Goal: Browse casually

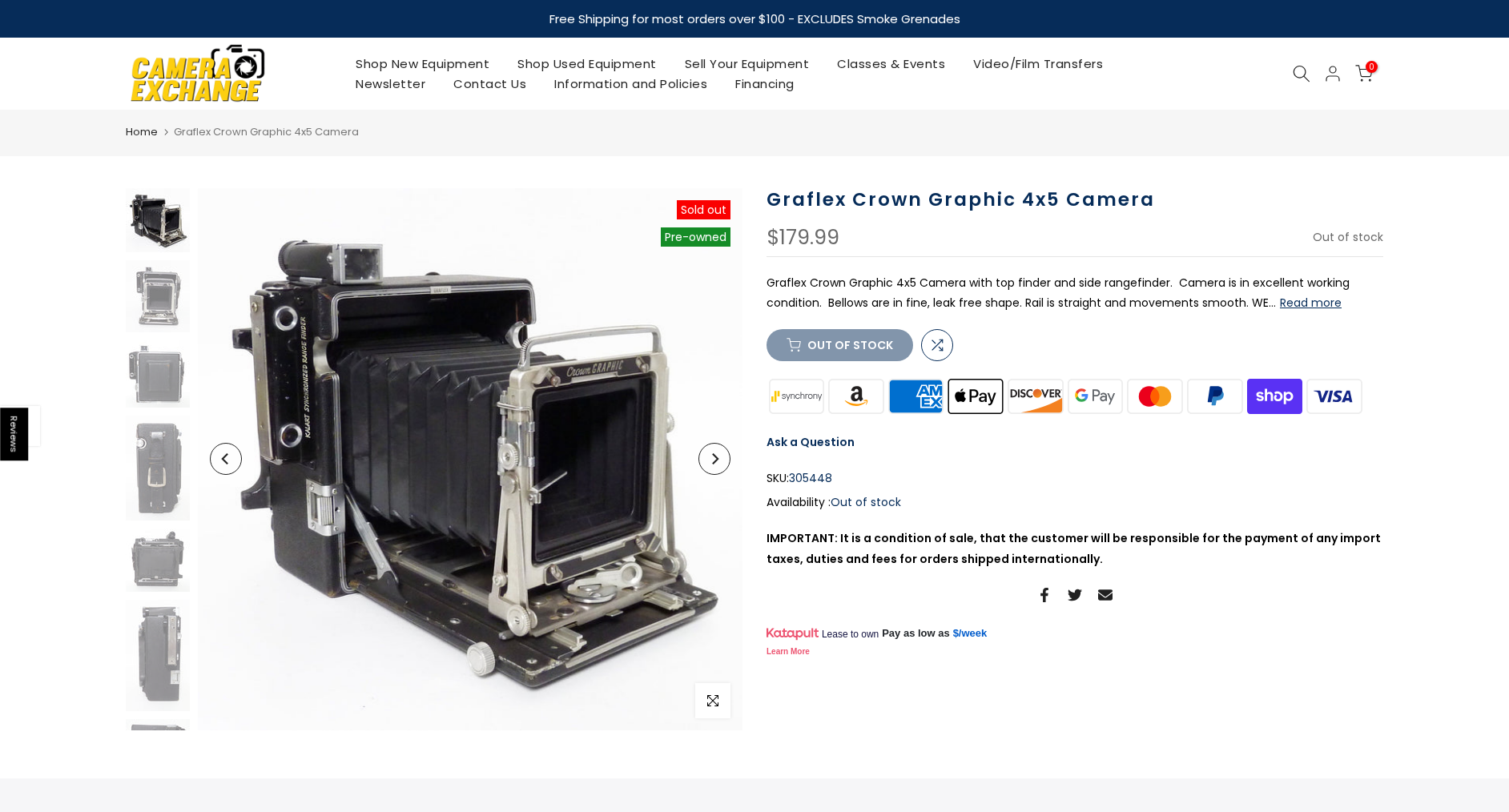
click at [708, 463] on button "Next" at bounding box center [715, 459] width 32 height 32
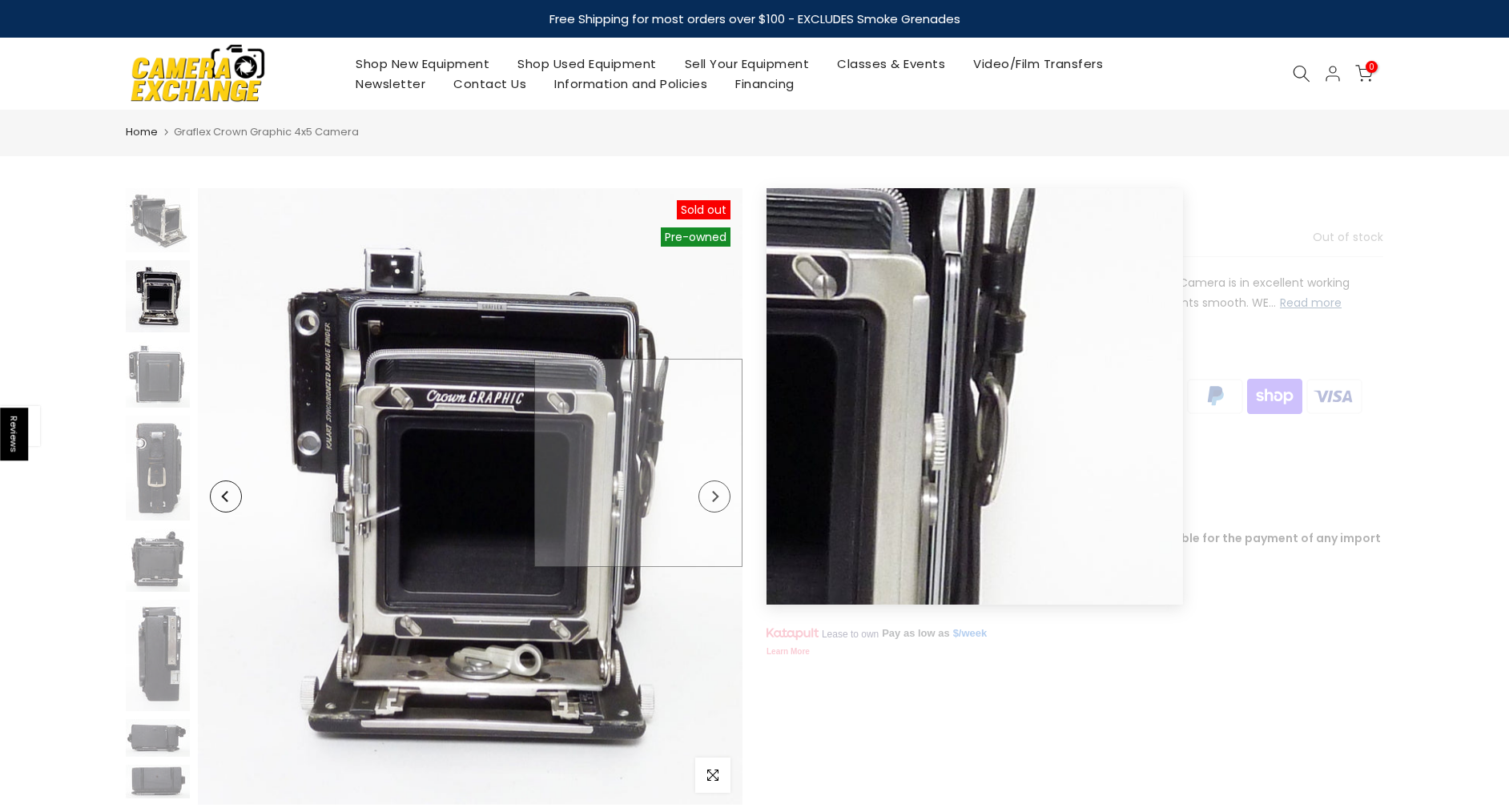
click at [708, 463] on img at bounding box center [470, 496] width 544 height 616
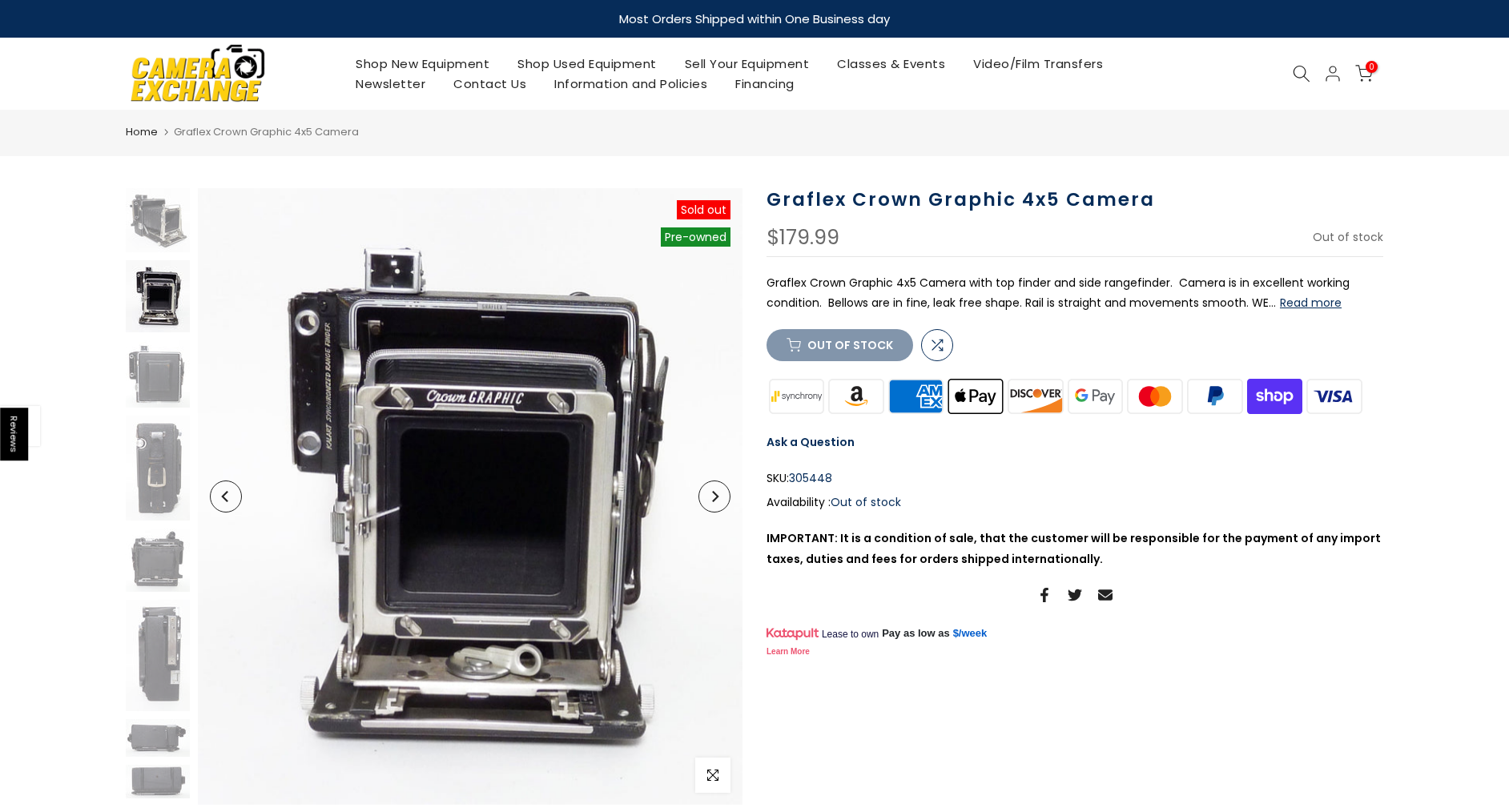
click at [710, 496] on icon "Next" at bounding box center [714, 496] width 11 height 11
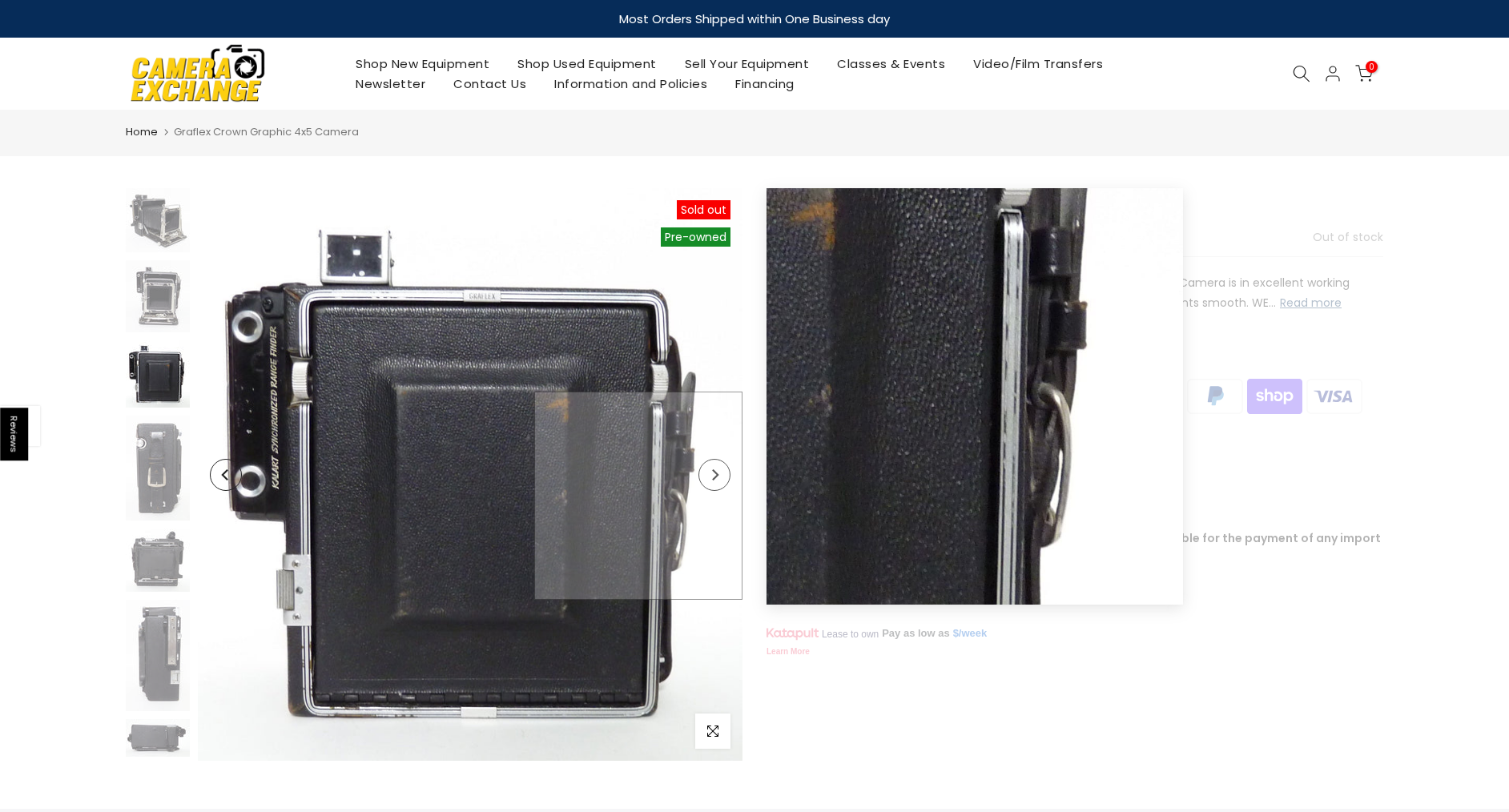
scroll to position [37, 0]
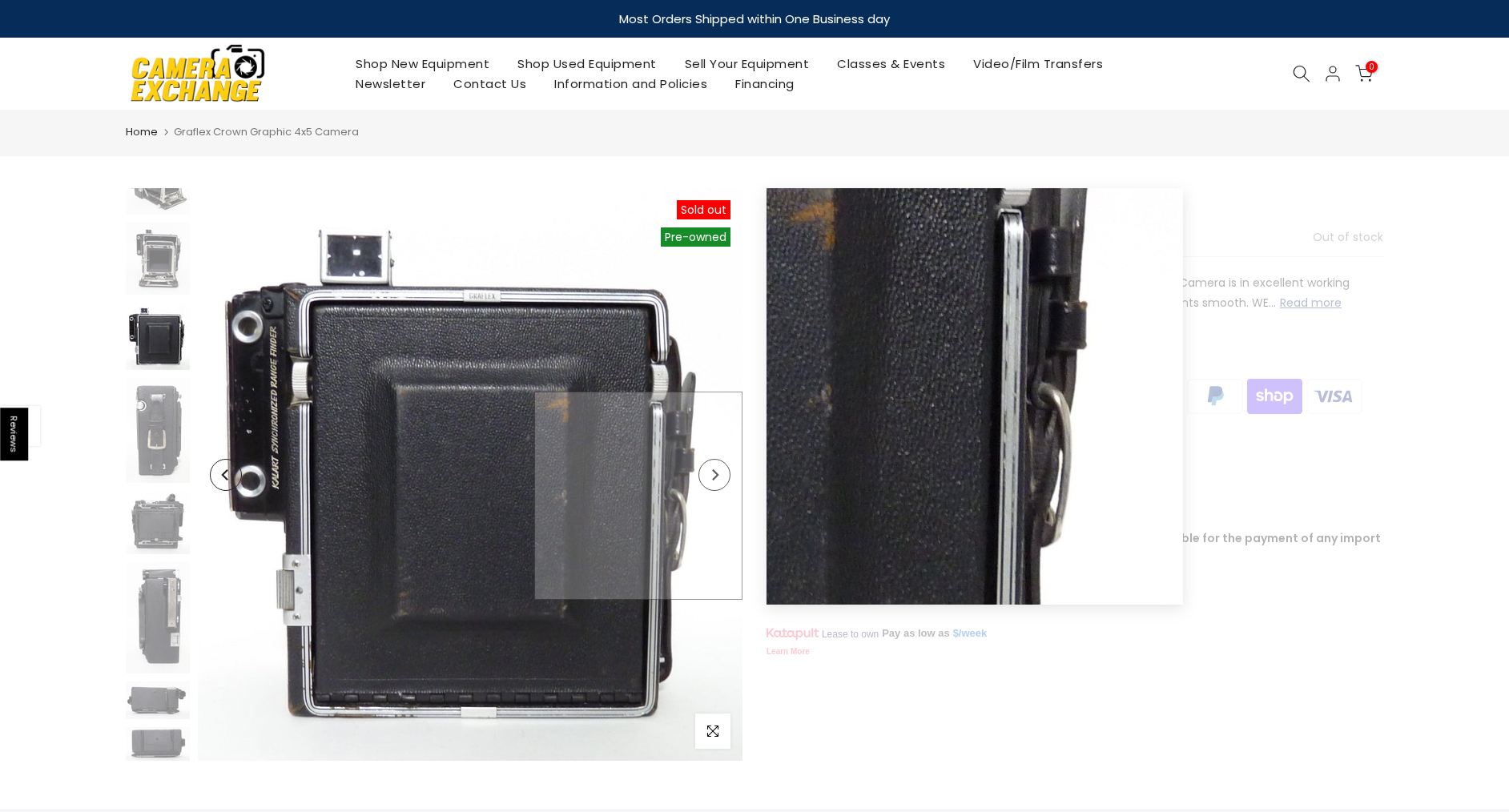
click at [710, 496] on img at bounding box center [470, 474] width 544 height 572
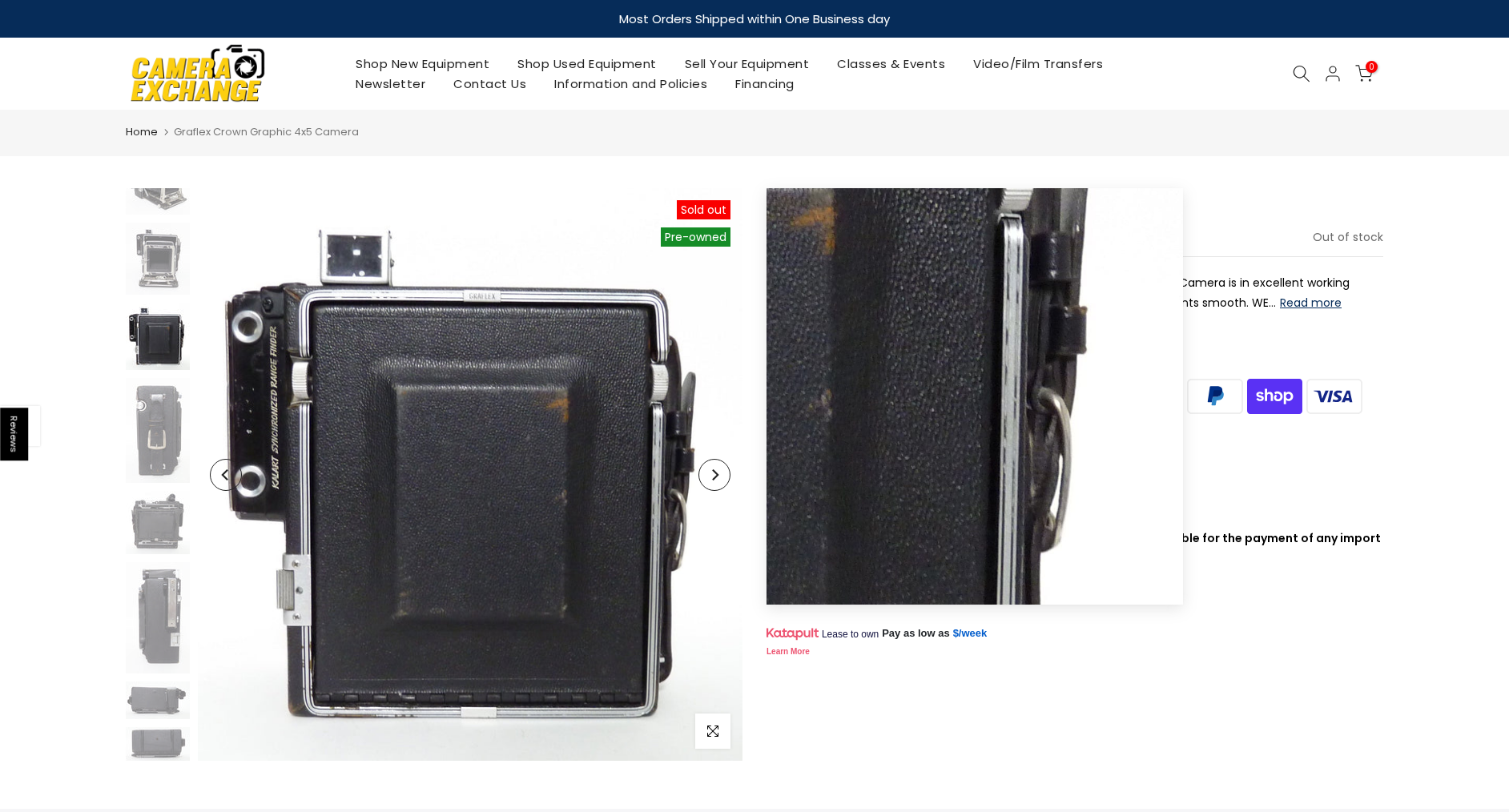
click at [718, 485] on button "Next" at bounding box center [715, 475] width 32 height 32
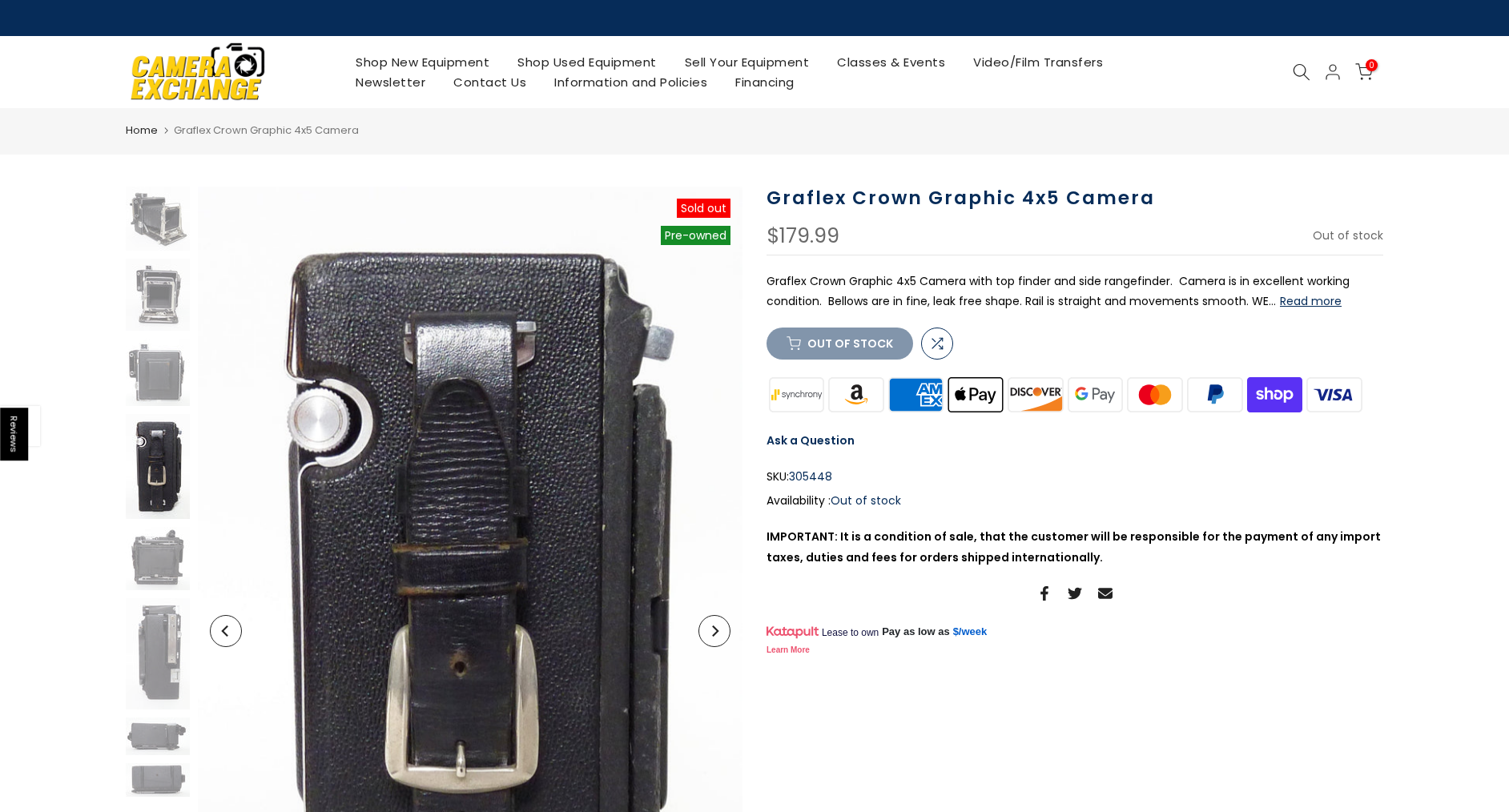
scroll to position [0, 0]
click at [718, 636] on icon "Next" at bounding box center [714, 630] width 11 height 11
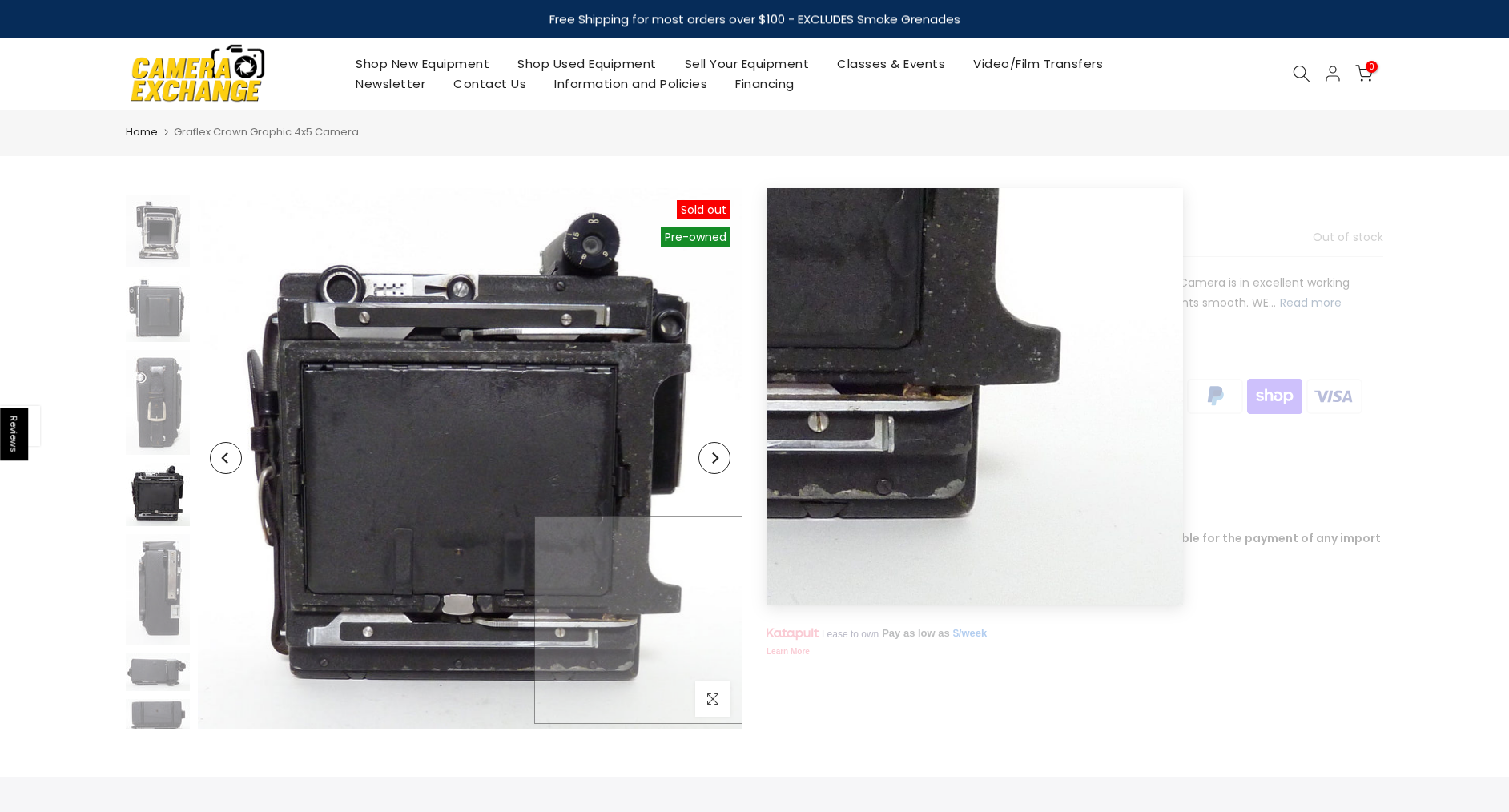
scroll to position [70, 0]
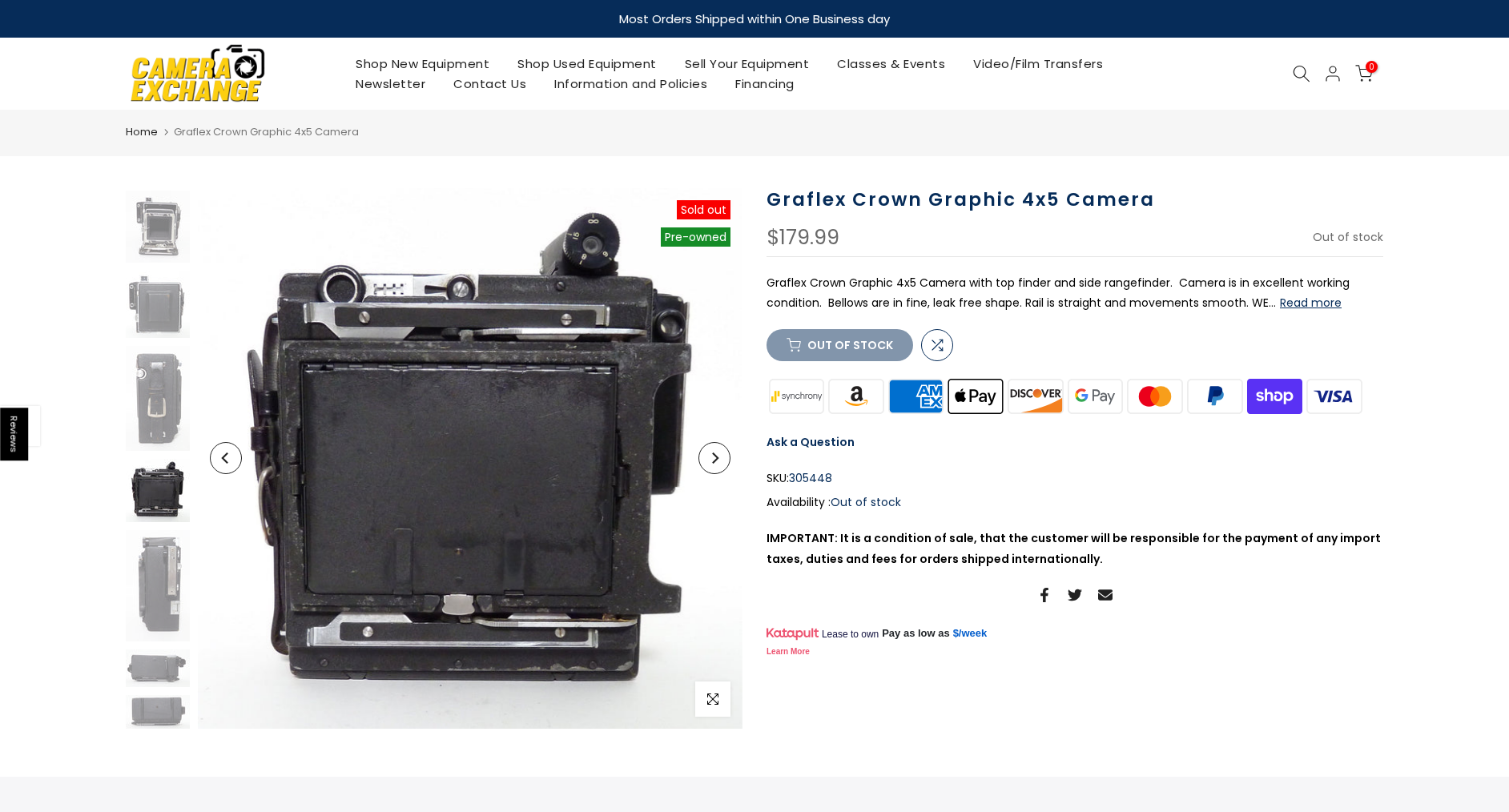
click at [718, 471] on button "Next" at bounding box center [715, 458] width 32 height 32
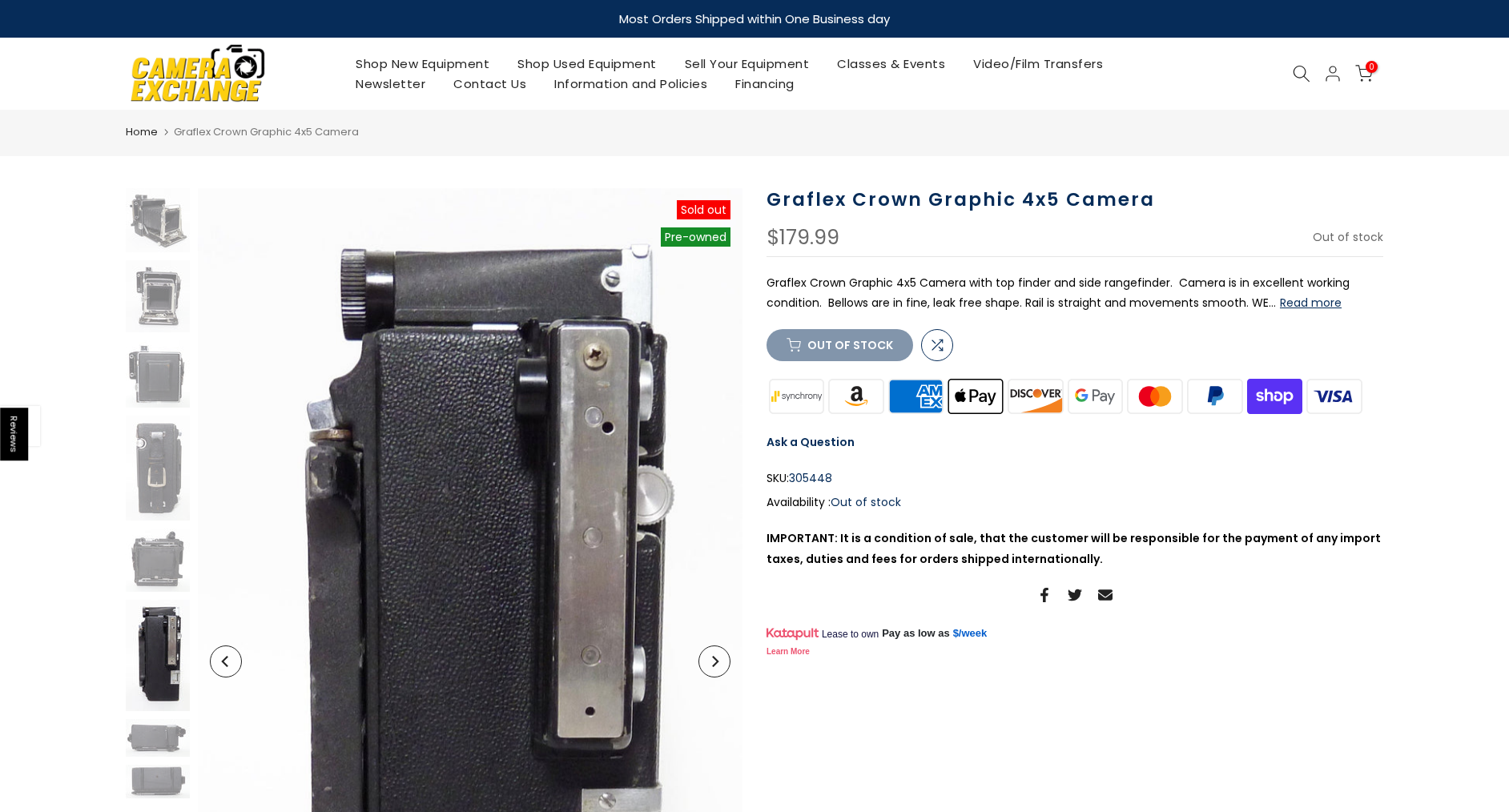
scroll to position [0, 0]
click at [711, 657] on icon "Next" at bounding box center [714, 661] width 11 height 11
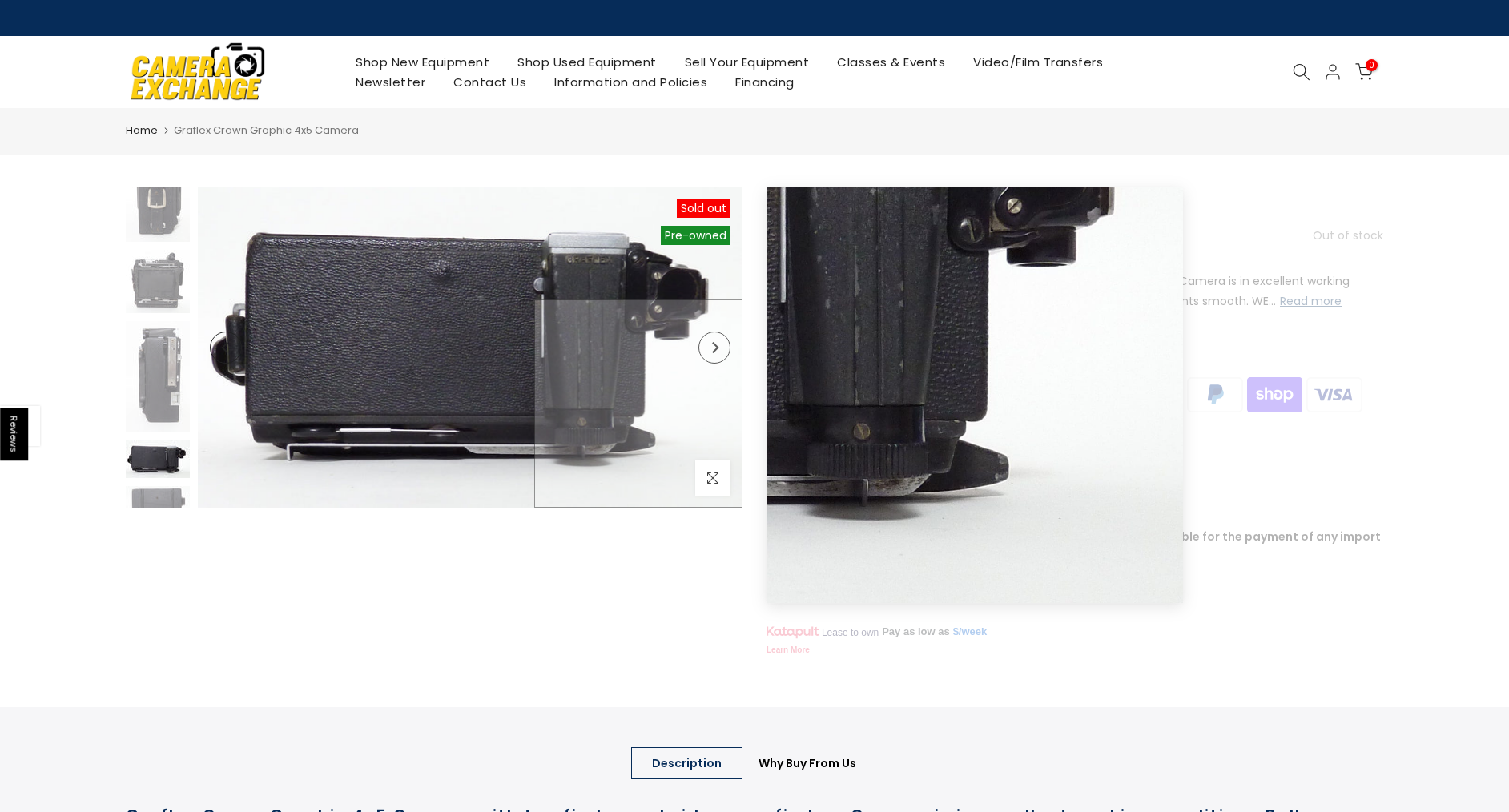
scroll to position [289, 0]
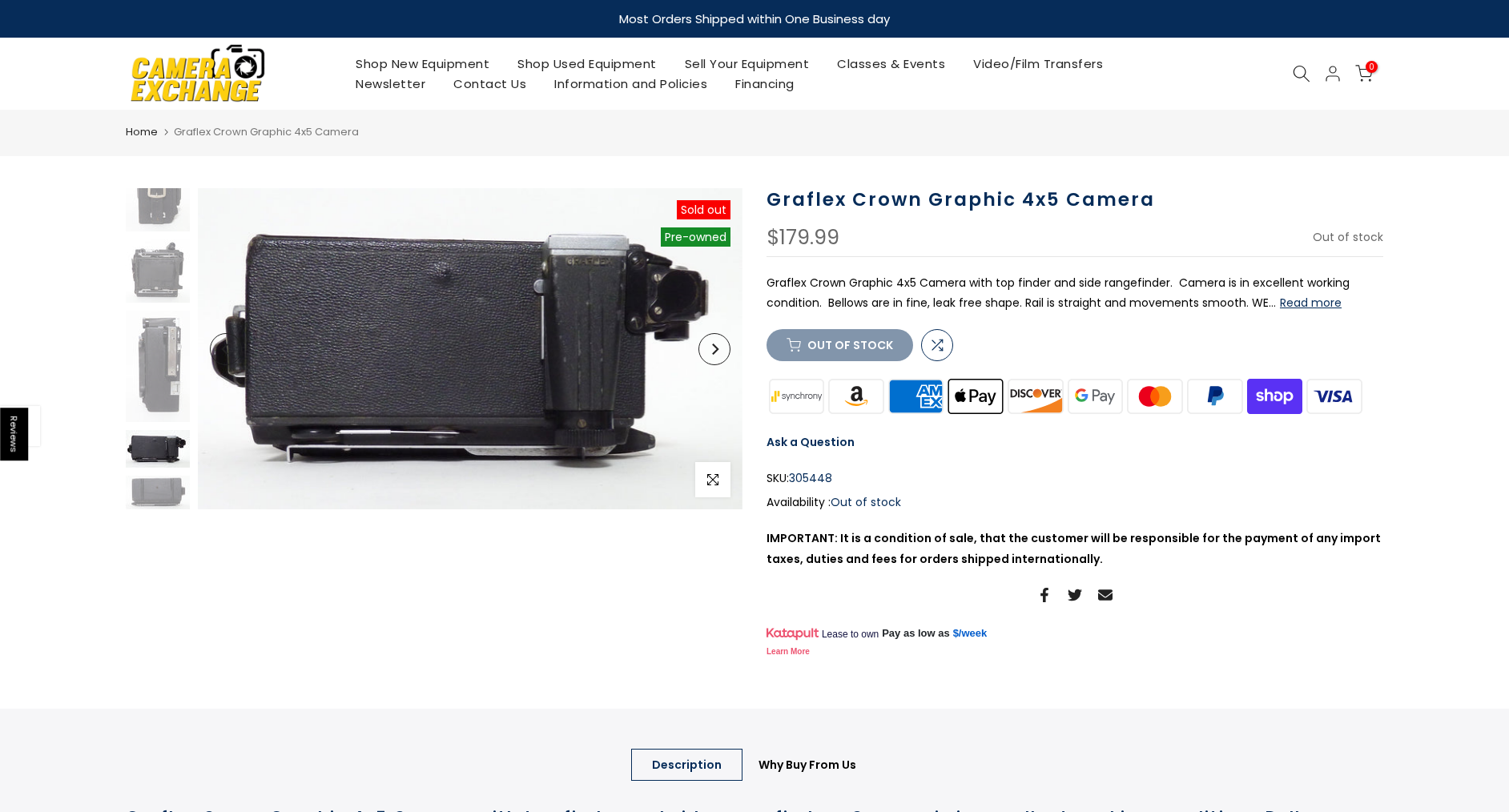
click at [723, 353] on button "Next" at bounding box center [715, 349] width 32 height 32
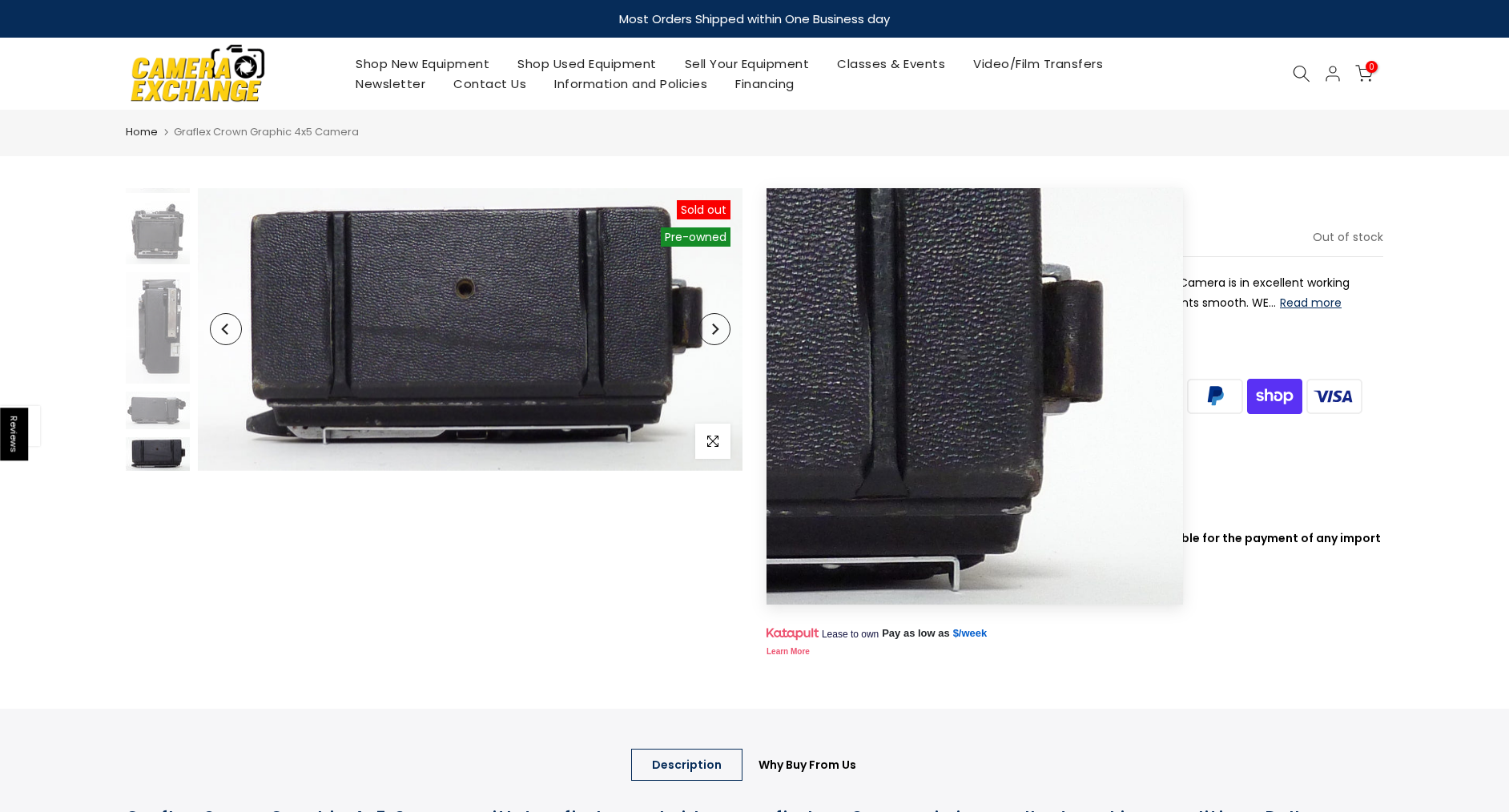
click at [721, 340] on button "Next" at bounding box center [715, 329] width 32 height 32
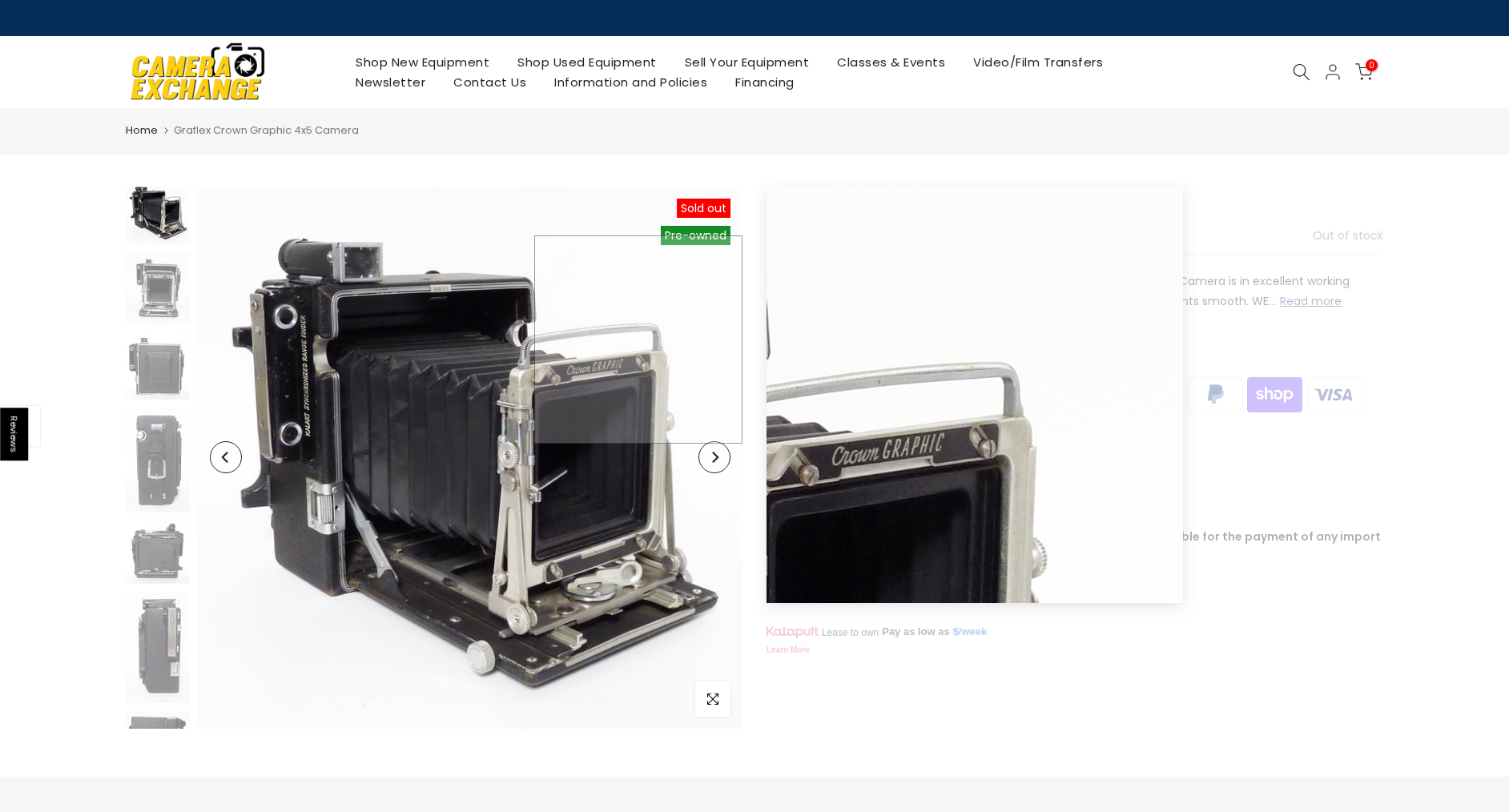
scroll to position [0, 0]
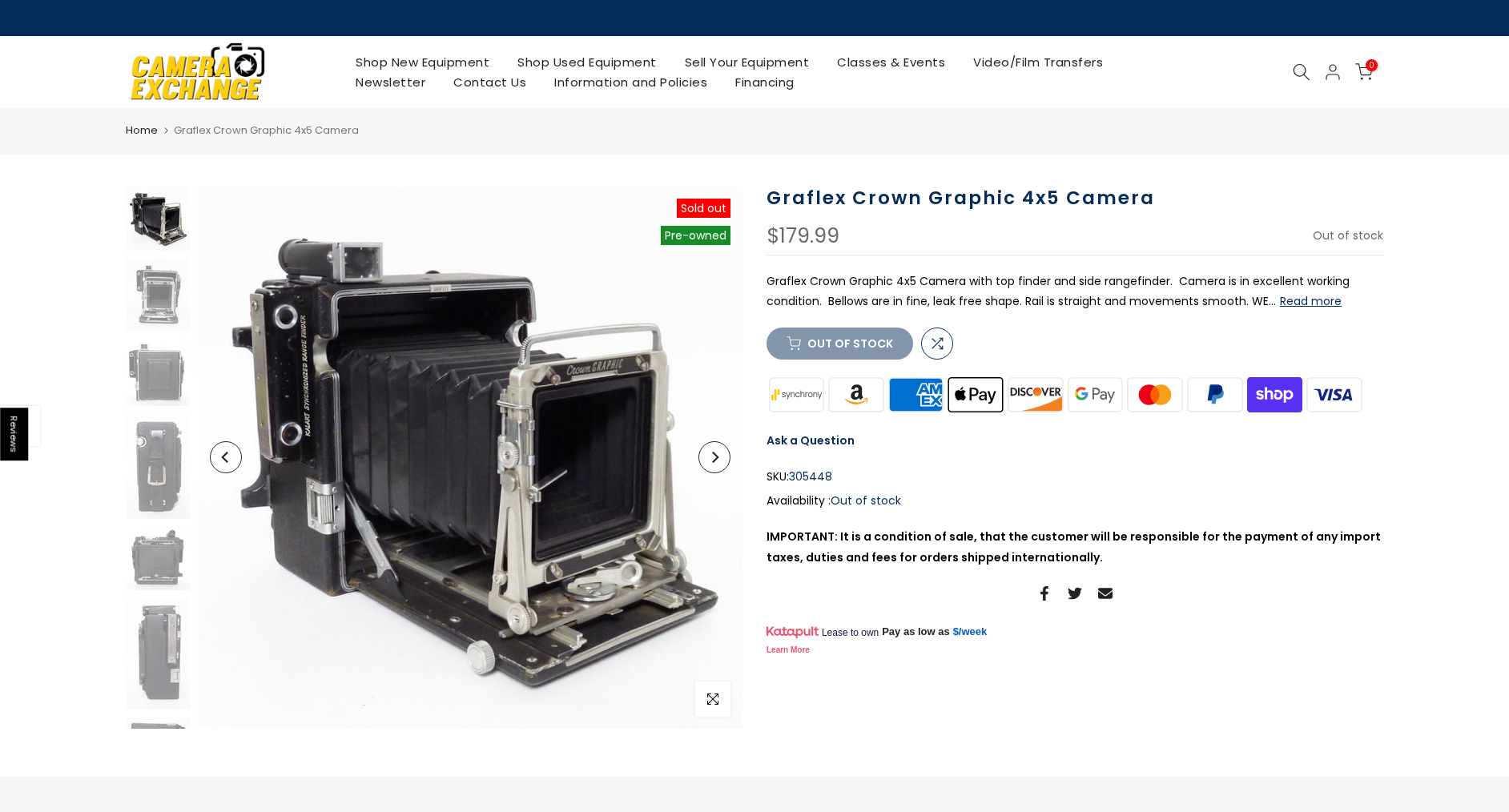
click at [709, 457] on icon "Next" at bounding box center [714, 457] width 11 height 11
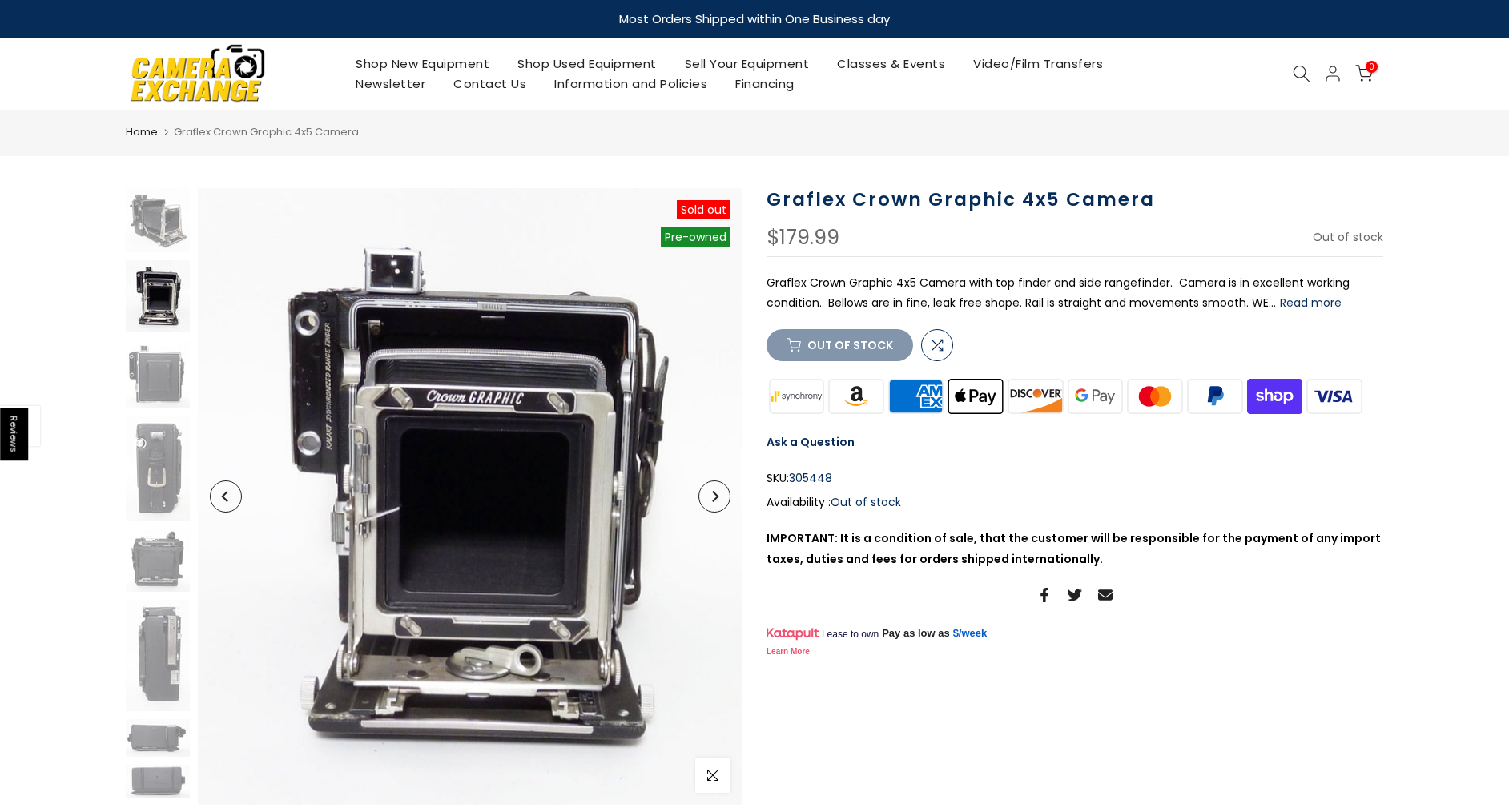
click at [709, 491] on icon "Next" at bounding box center [714, 496] width 11 height 11
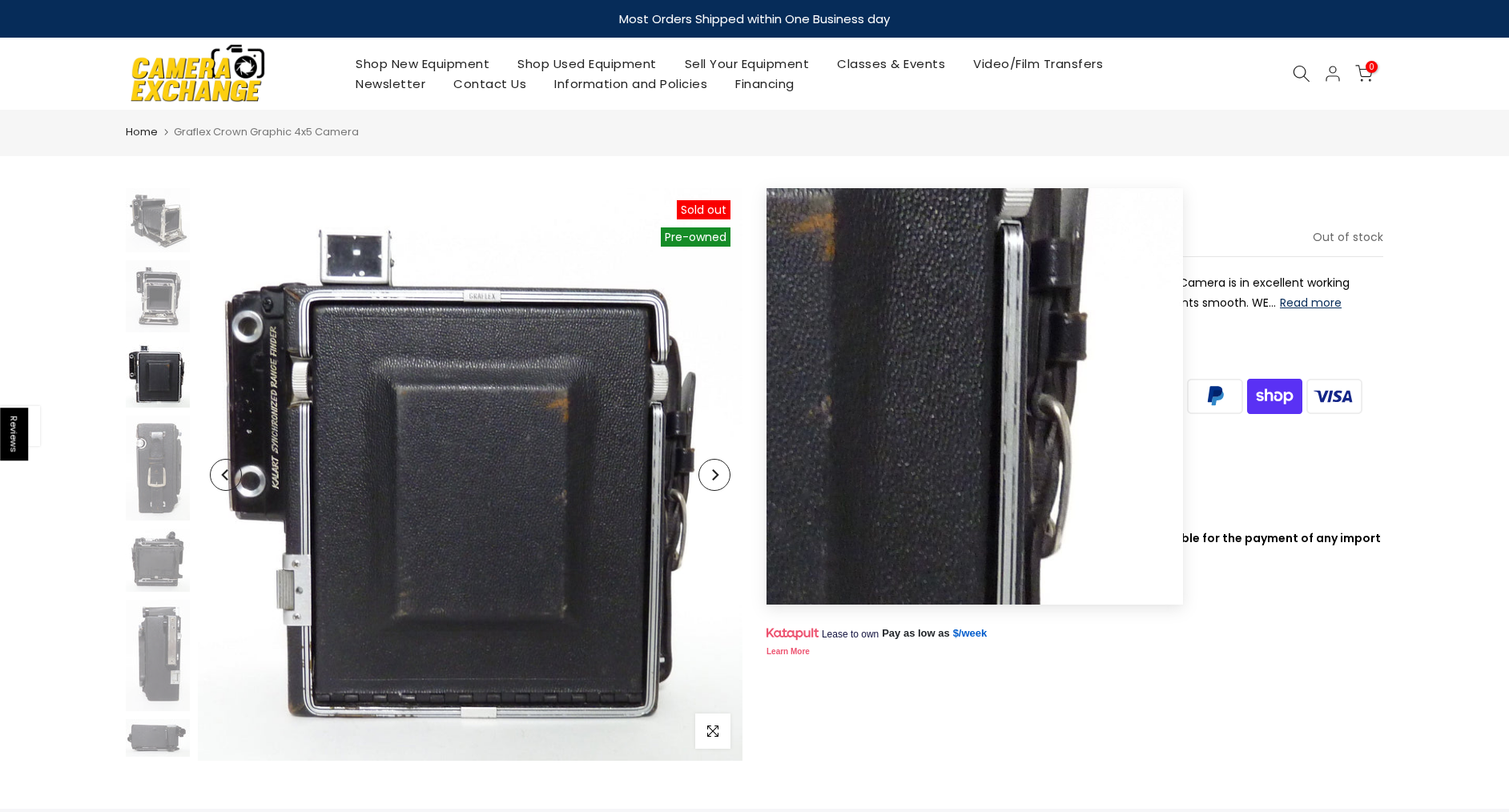
scroll to position [37, 0]
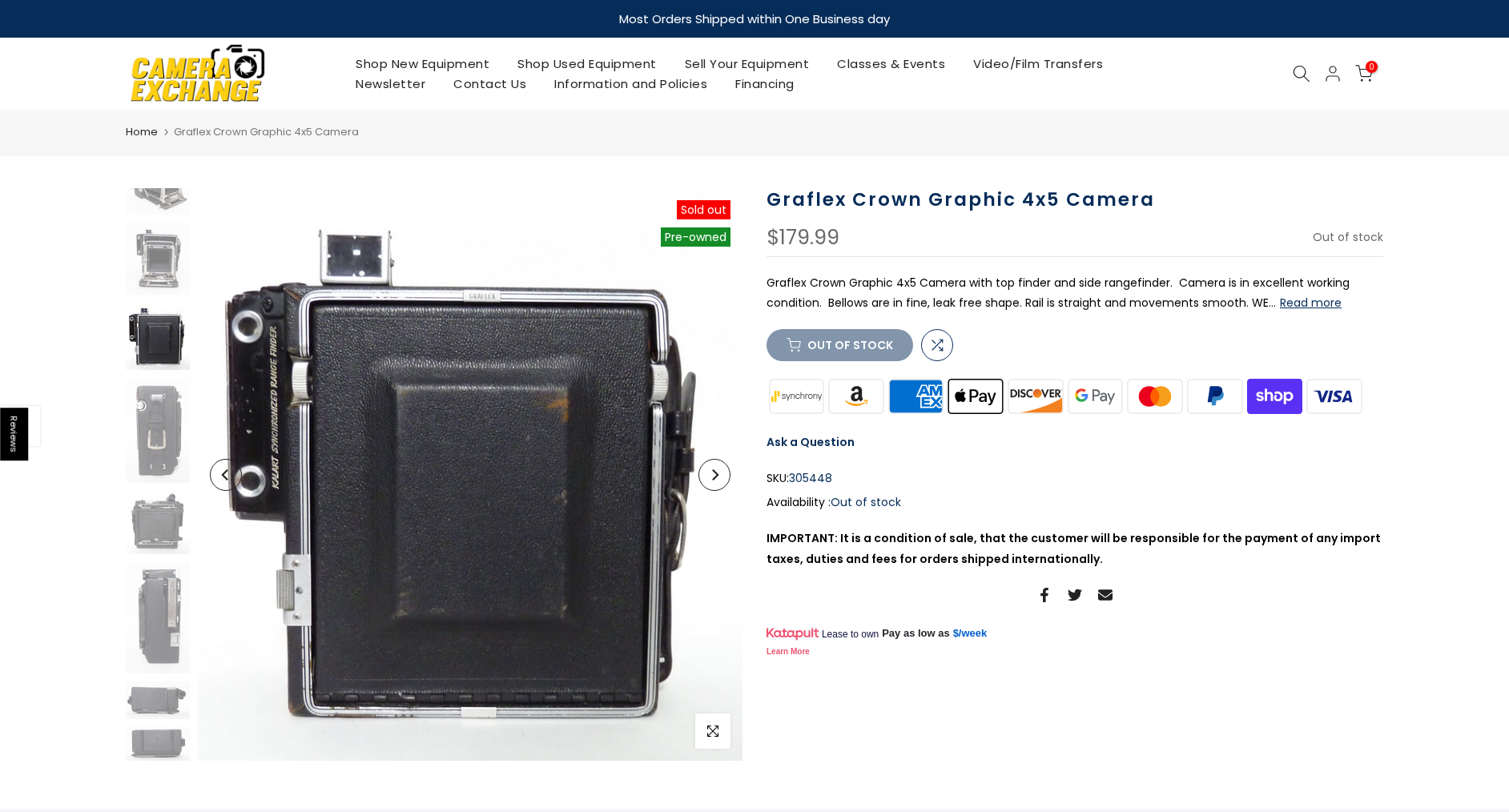
click at [717, 474] on icon "Next" at bounding box center [715, 474] width 7 height 11
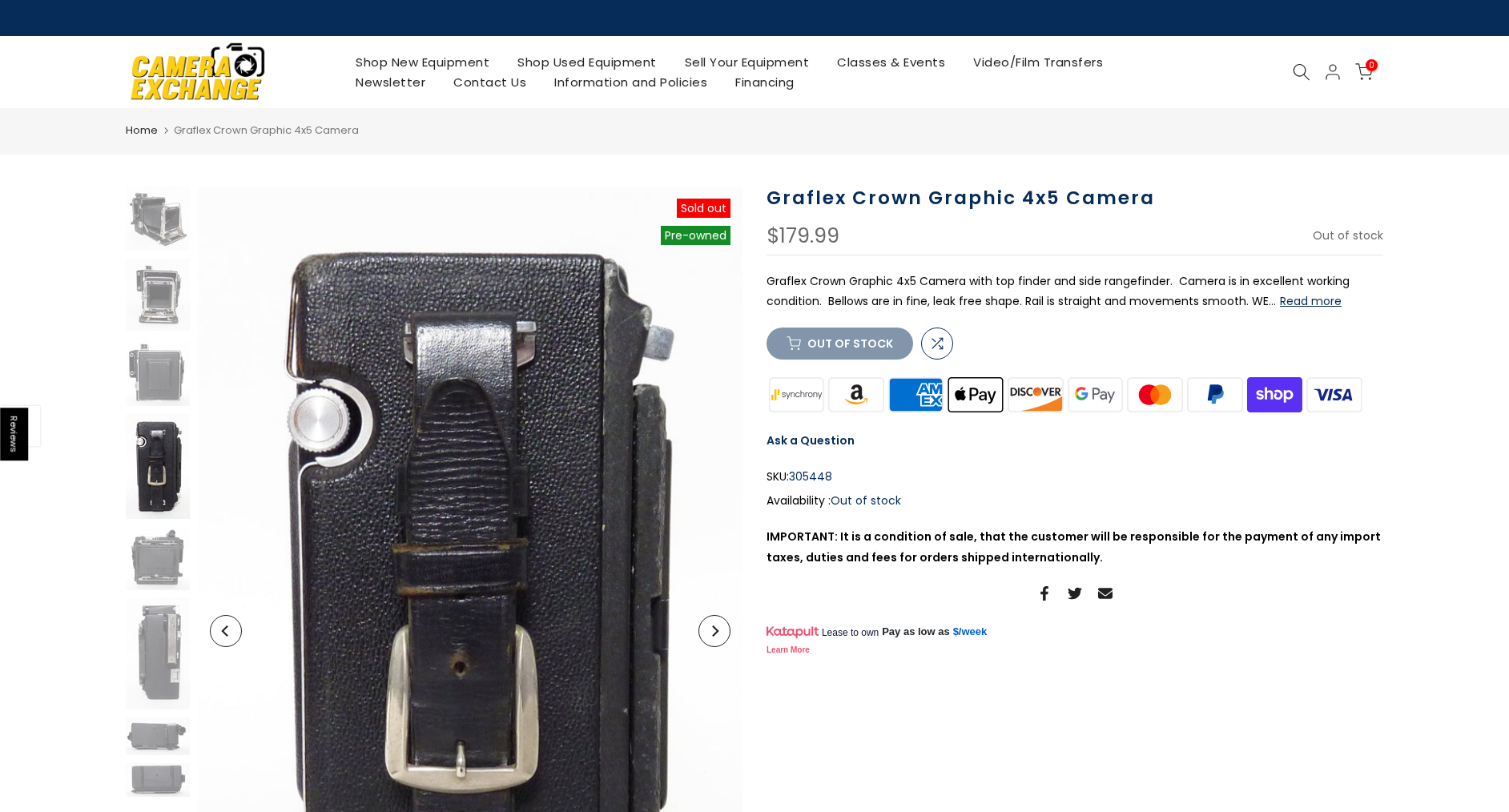
click at [719, 618] on button "Next" at bounding box center [715, 631] width 32 height 32
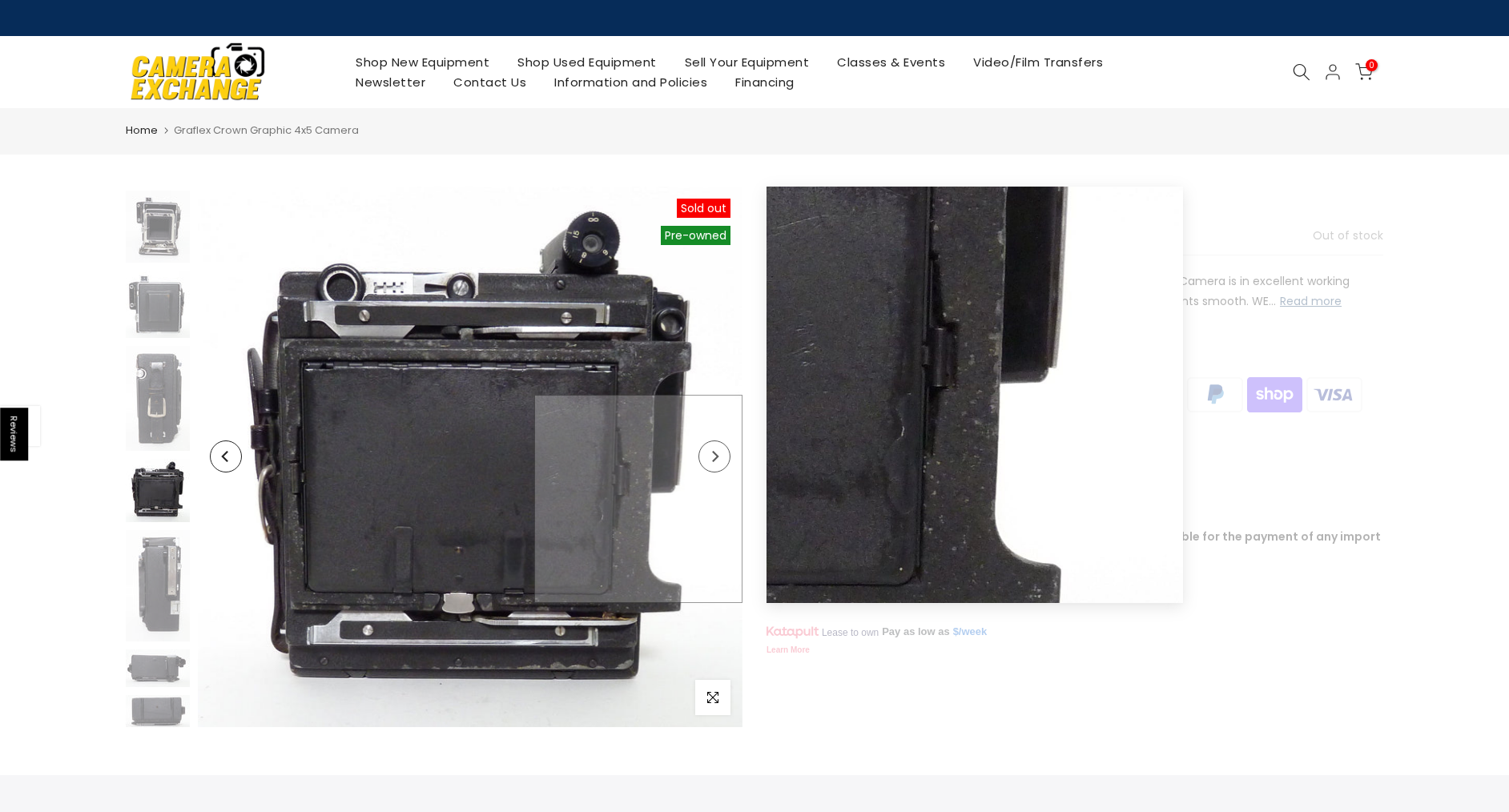
scroll to position [70, 0]
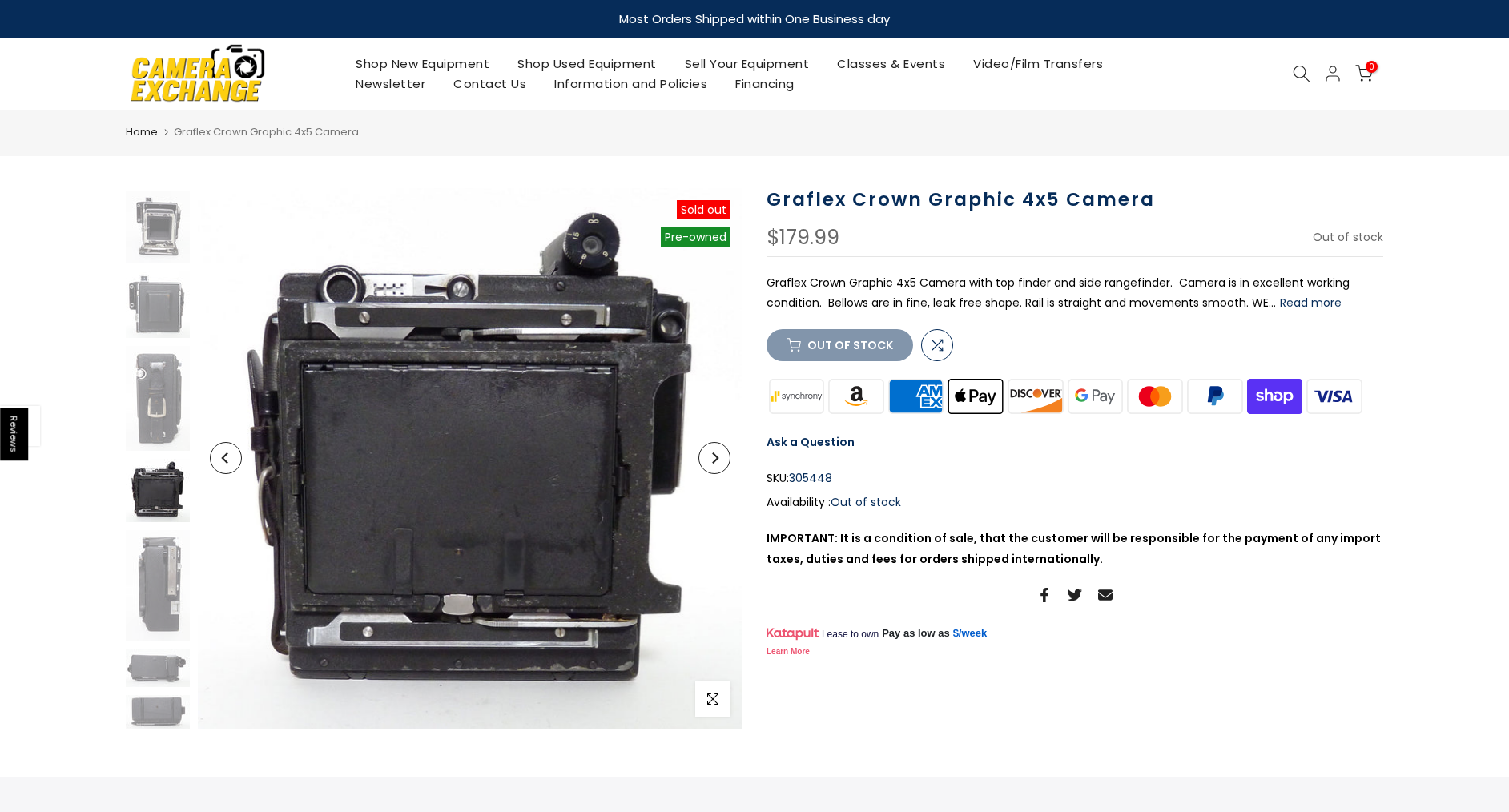
click at [711, 444] on button "Next" at bounding box center [715, 458] width 32 height 32
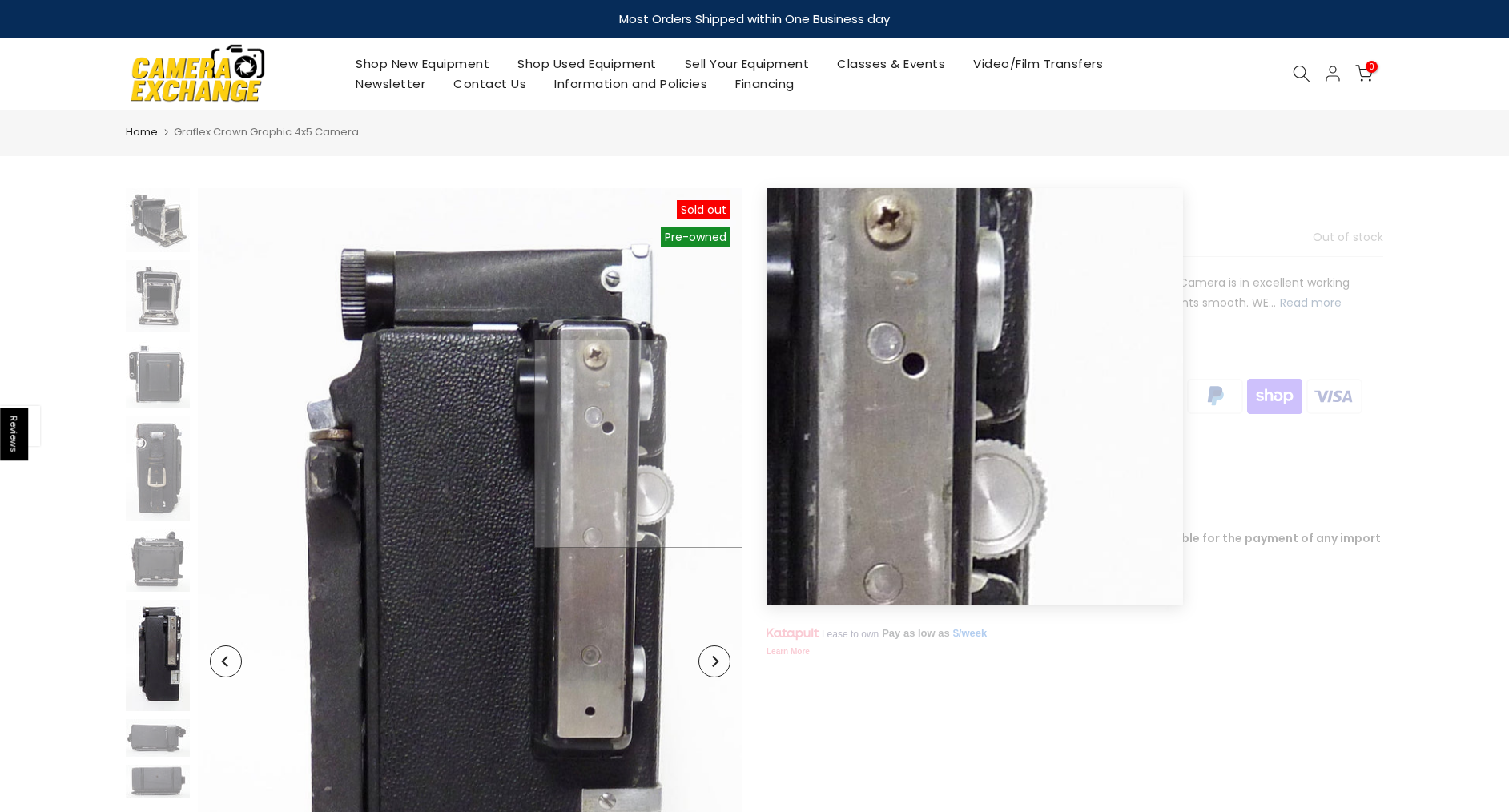
scroll to position [0, 0]
